Goal: Information Seeking & Learning: Learn about a topic

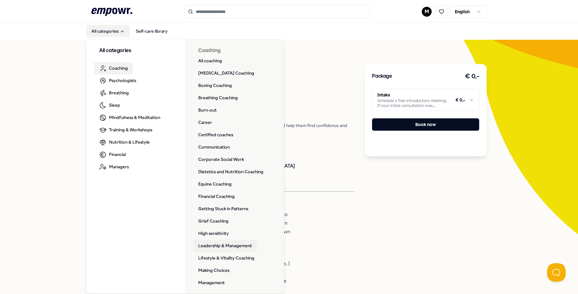
click at [230, 248] on link "Leadership & Management" at bounding box center [225, 246] width 64 height 12
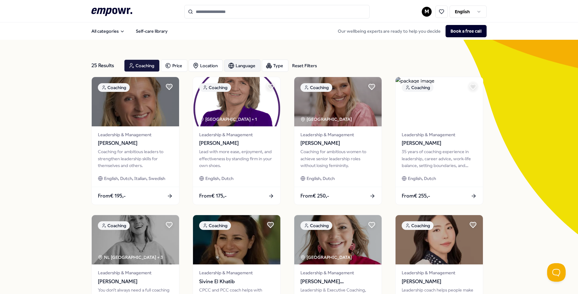
click at [238, 65] on div "Language" at bounding box center [242, 66] width 36 height 12
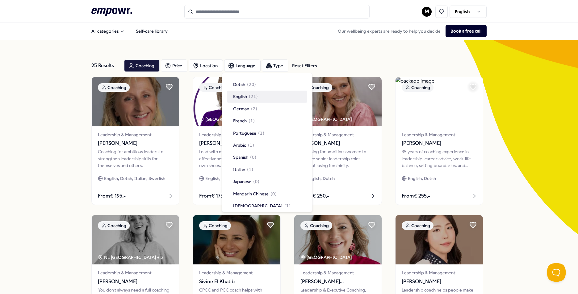
click at [247, 97] on span "English" at bounding box center [240, 96] width 14 height 7
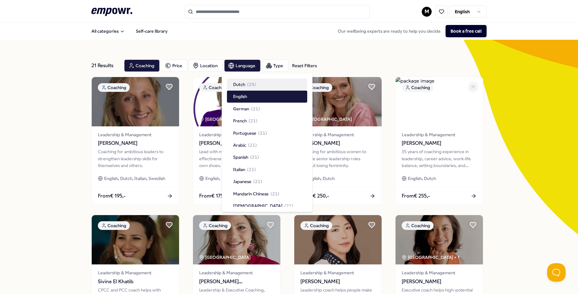
click at [267, 44] on div "21 Results Reset Filters Coaching Price Location Language Type Reset Filters Co…" at bounding box center [288, 281] width 395 height 482
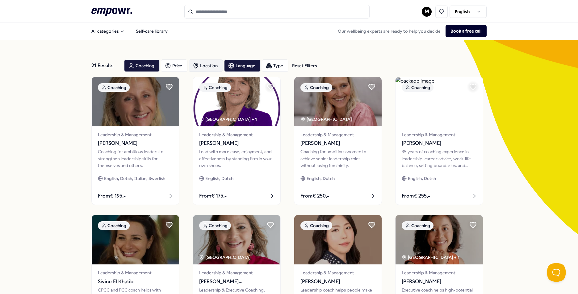
click at [202, 65] on div "Location" at bounding box center [206, 66] width 34 height 12
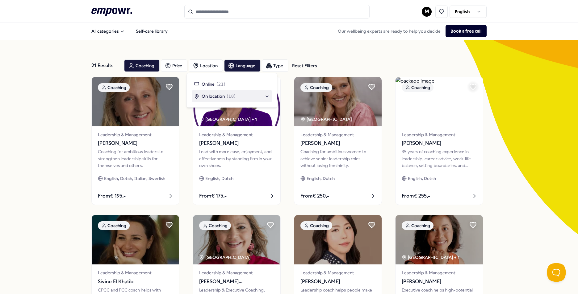
click at [217, 96] on span "On location" at bounding box center [212, 96] width 23 height 7
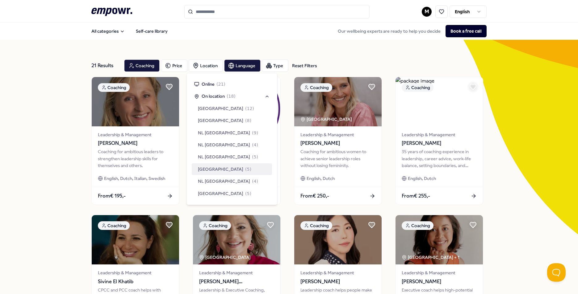
click at [219, 171] on span "[GEOGRAPHIC_DATA]" at bounding box center [220, 169] width 45 height 7
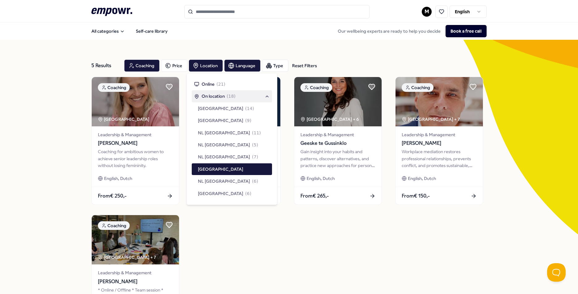
click at [302, 43] on div "5 Results Reset Filters Coaching Price Location Language Type Reset Filters Coa…" at bounding box center [288, 211] width 395 height 343
